Goal: Task Accomplishment & Management: Use online tool/utility

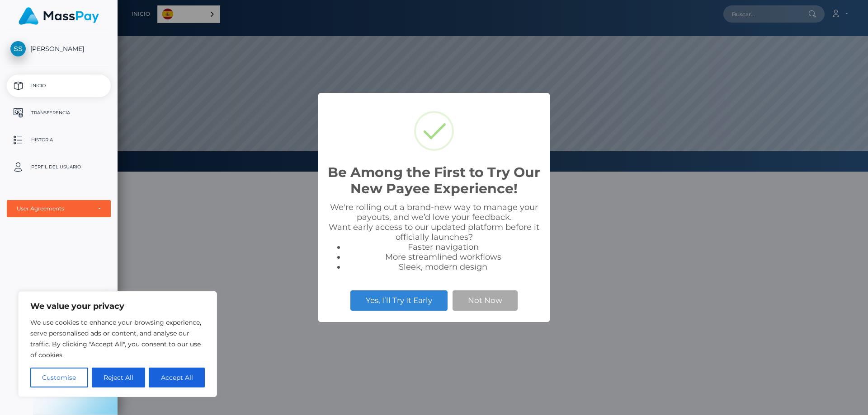
scroll to position [172, 750]
click at [475, 294] on button "Not Now" at bounding box center [484, 301] width 65 height 20
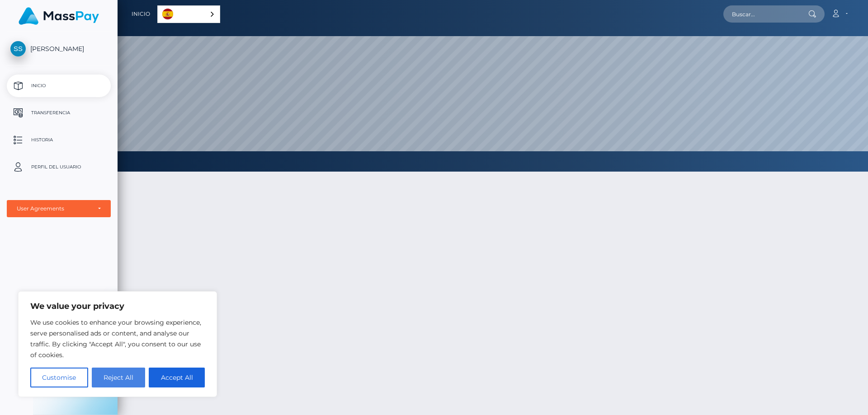
click at [113, 376] on button "Reject All" at bounding box center [119, 378] width 54 height 20
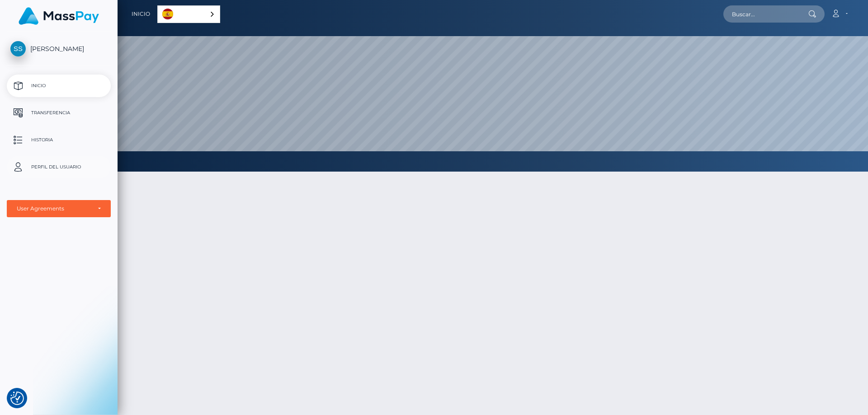
click at [65, 165] on p "Perfil del usuario" at bounding box center [58, 167] width 97 height 14
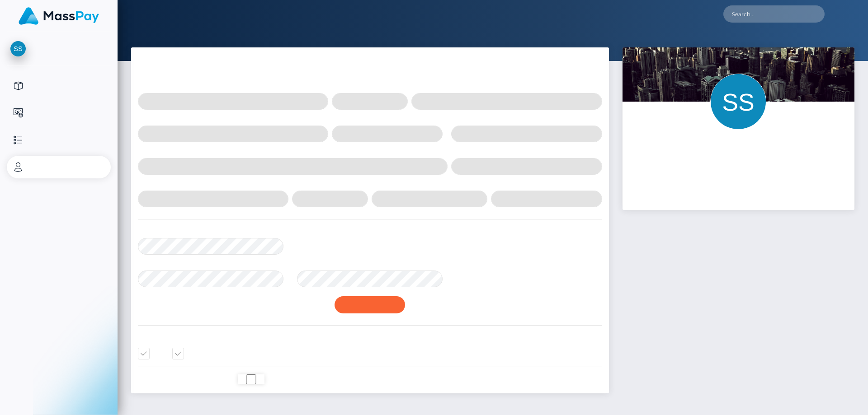
select select
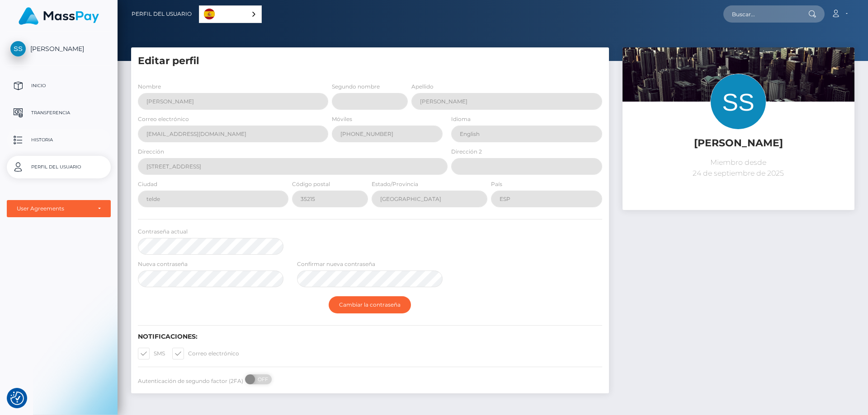
click at [38, 134] on p "Historia" at bounding box center [58, 140] width 97 height 14
click at [59, 48] on span "[PERSON_NAME]" at bounding box center [59, 49] width 104 height 8
click at [240, 14] on link "Español" at bounding box center [230, 14] width 62 height 17
click at [240, 14] on link "Español" at bounding box center [231, 14] width 64 height 17
click at [51, 84] on p "Inicio" at bounding box center [58, 86] width 97 height 14
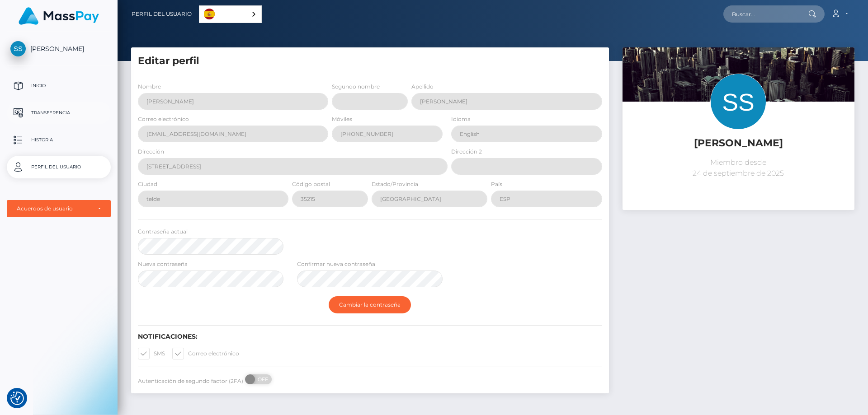
click at [57, 110] on p "Transferencia" at bounding box center [58, 113] width 97 height 14
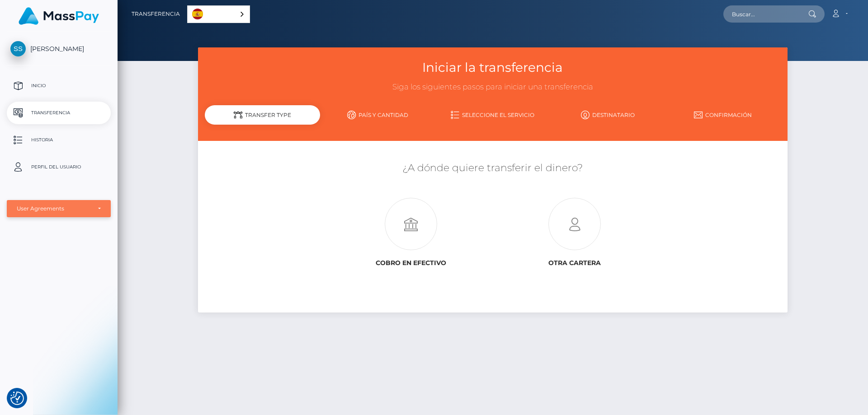
click at [97, 211] on div "User Agreements" at bounding box center [59, 208] width 84 height 7
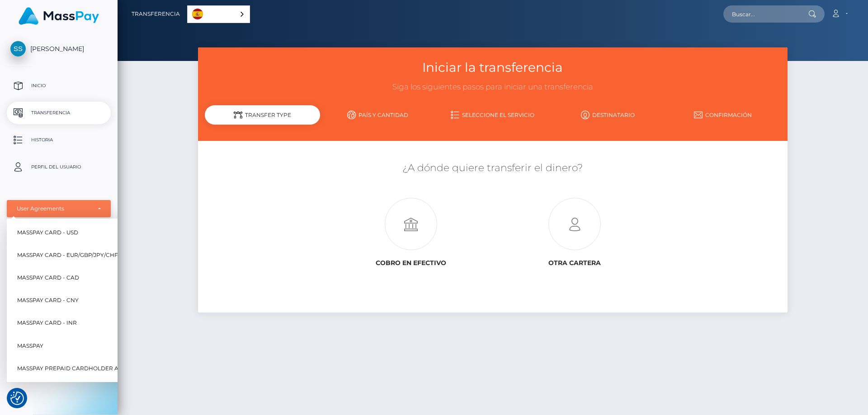
click at [85, 210] on div "User Agreements" at bounding box center [54, 208] width 74 height 7
